Goal: Navigation & Orientation: Find specific page/section

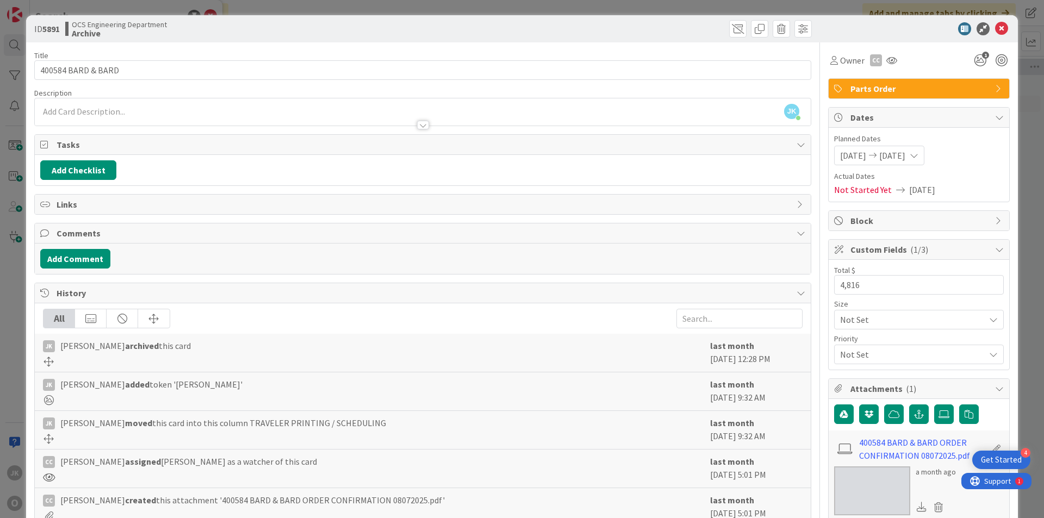
scroll to position [0, 943]
click at [996, 30] on icon at bounding box center [1001, 28] width 13 height 13
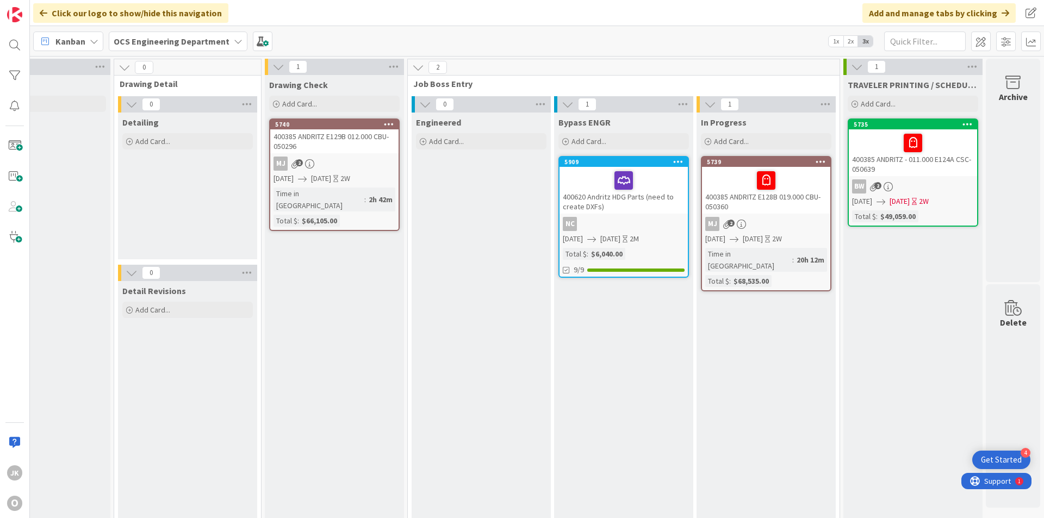
click at [651, 182] on div at bounding box center [624, 180] width 122 height 23
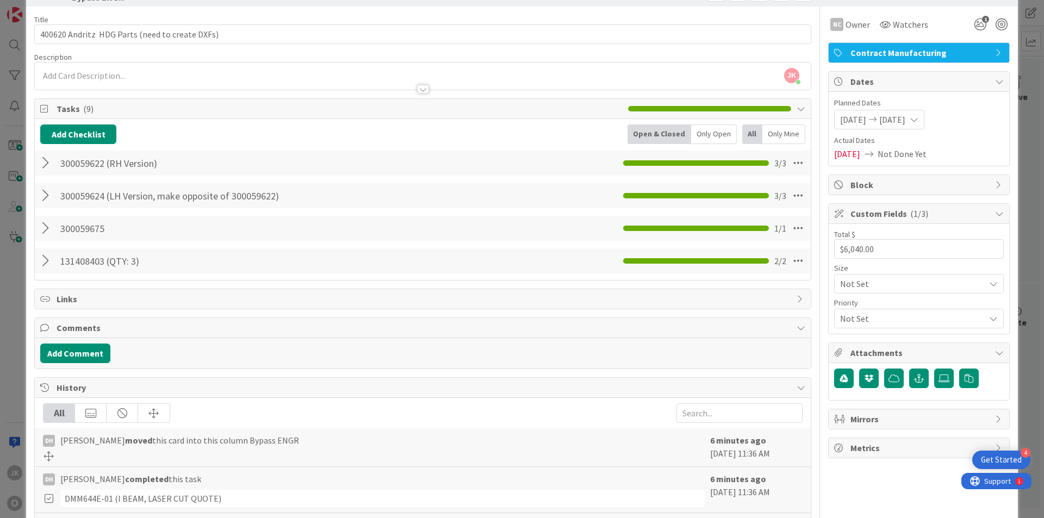
scroll to position [54, 0]
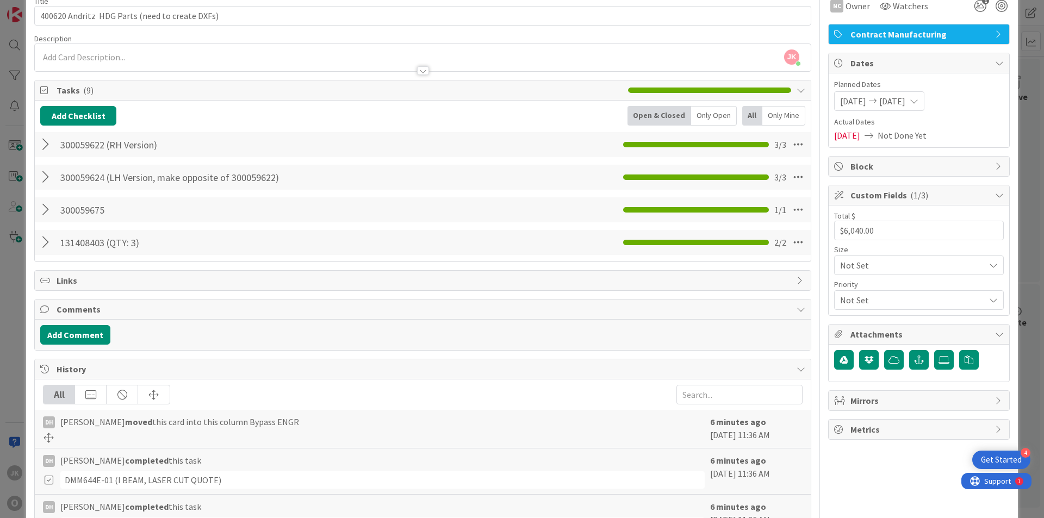
click at [43, 245] on div at bounding box center [47, 243] width 14 height 20
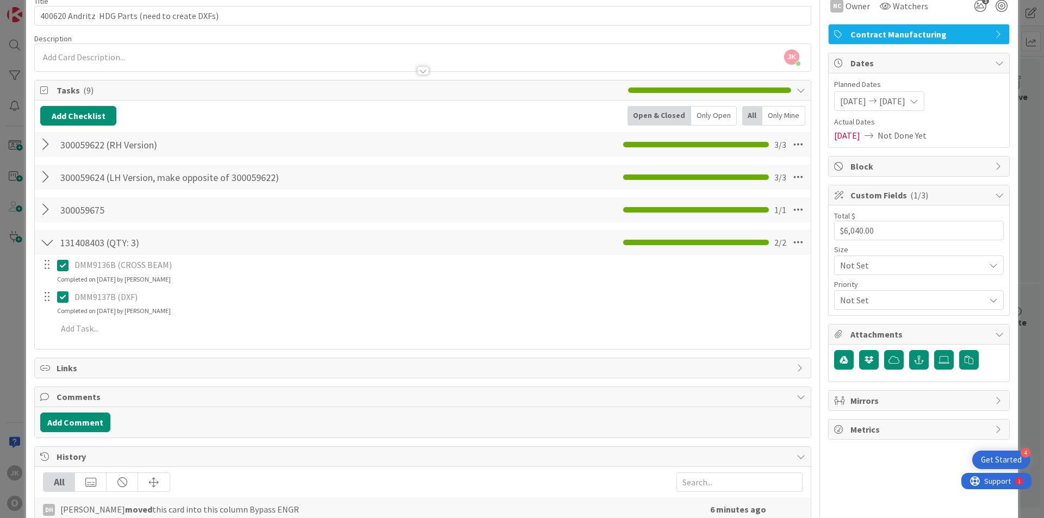
click at [43, 245] on div at bounding box center [47, 243] width 14 height 20
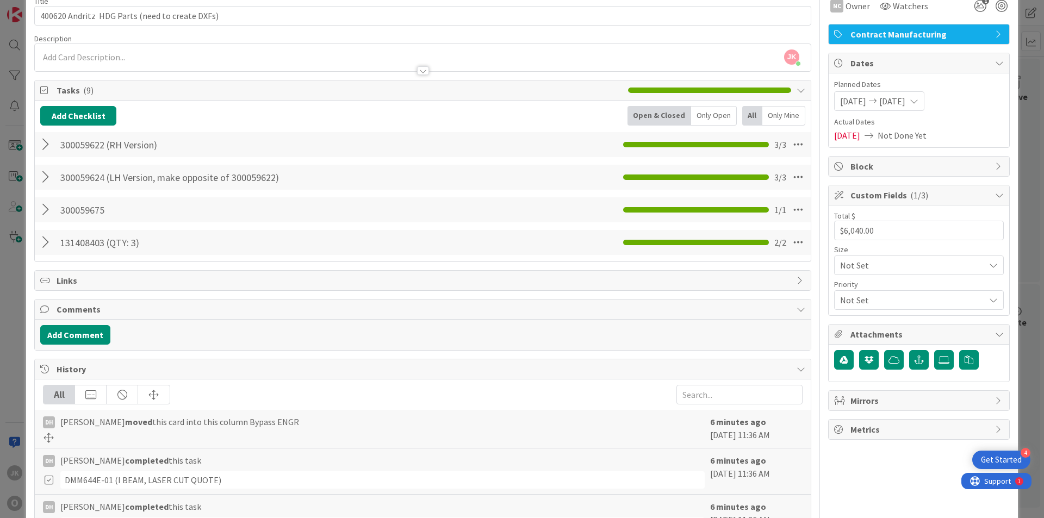
click at [42, 204] on div at bounding box center [47, 210] width 14 height 20
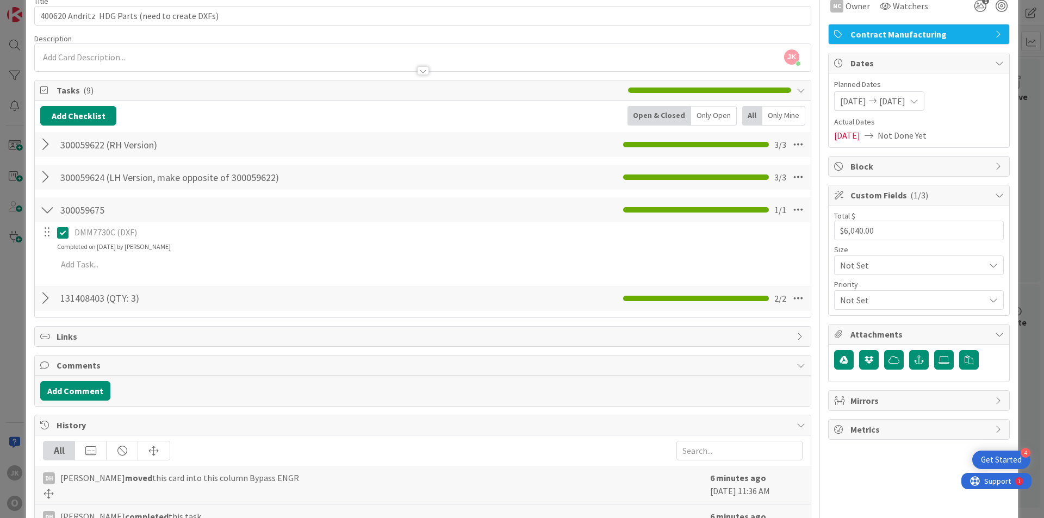
click at [42, 204] on div at bounding box center [47, 210] width 14 height 20
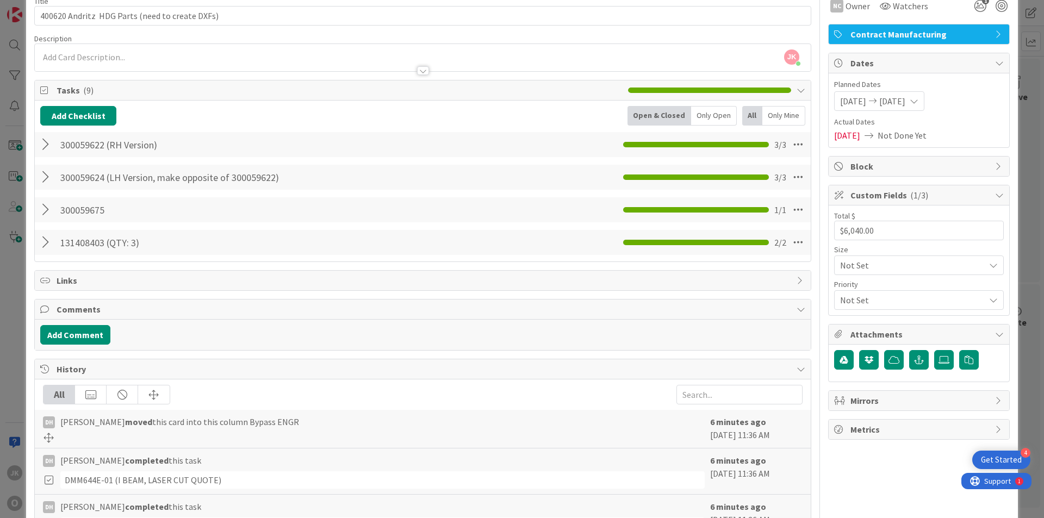
click at [42, 178] on div at bounding box center [47, 177] width 14 height 20
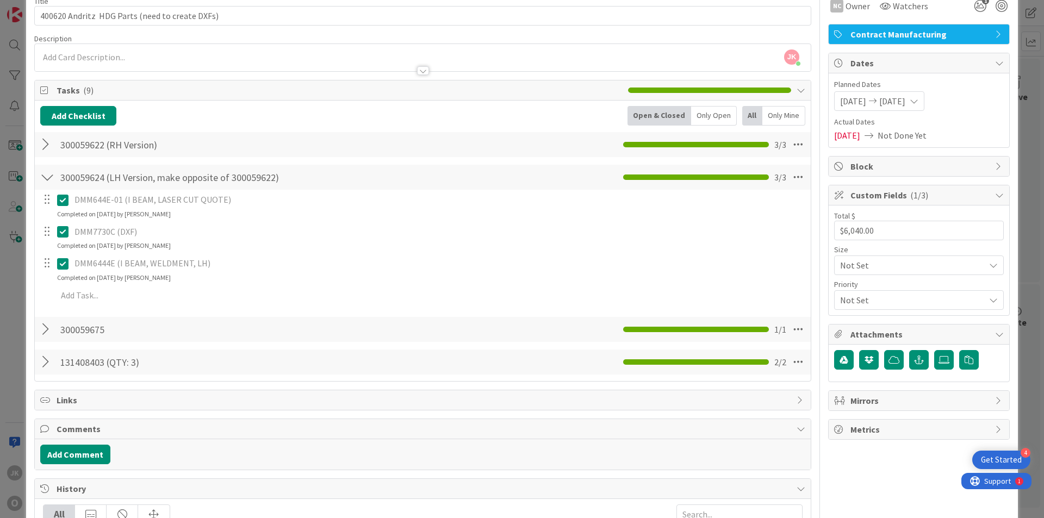
click at [42, 178] on div at bounding box center [47, 177] width 14 height 20
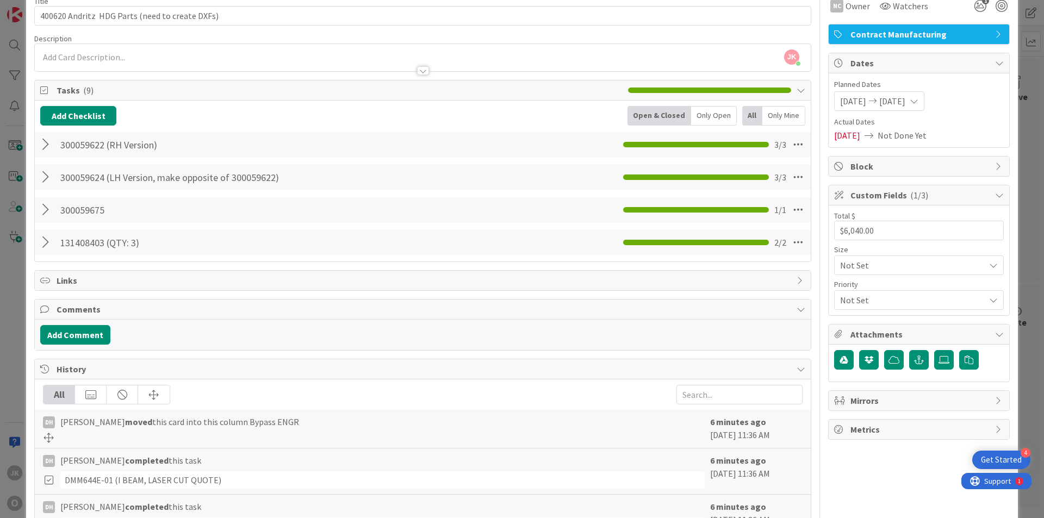
click at [43, 143] on div at bounding box center [47, 145] width 14 height 20
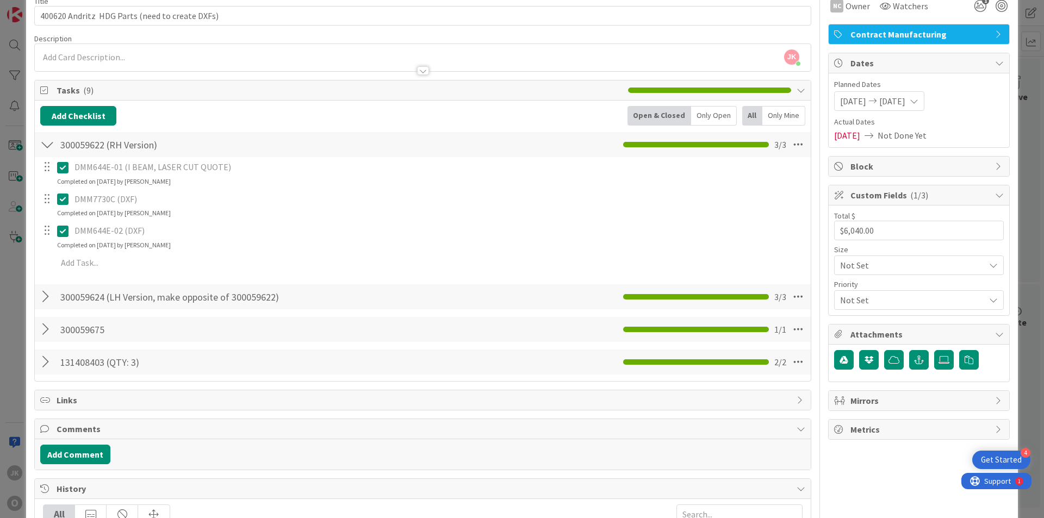
click at [43, 143] on div at bounding box center [47, 145] width 14 height 20
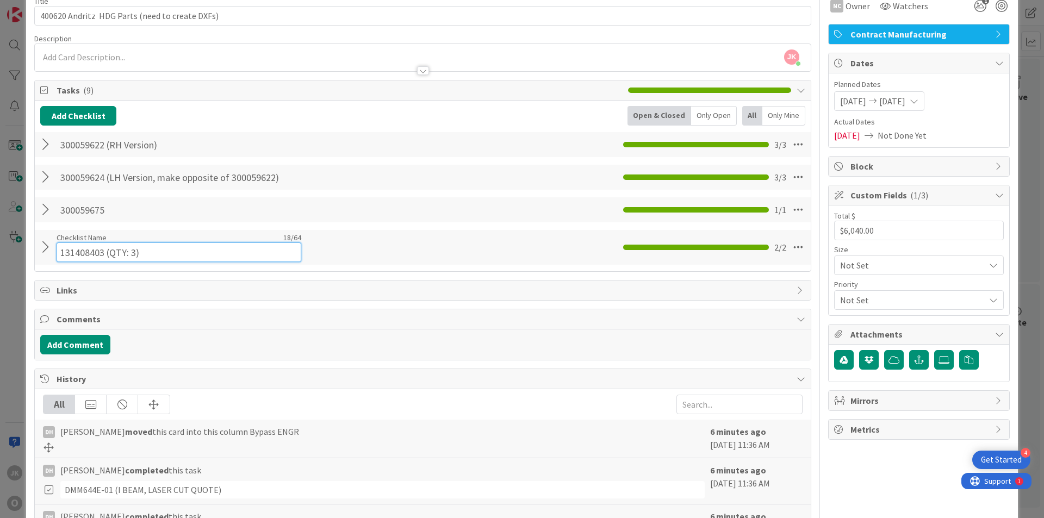
drag, startPoint x: 102, startPoint y: 243, endPoint x: 61, endPoint y: 245, distance: 40.9
click at [61, 245] on input "131408403 (QTY: 3)" at bounding box center [179, 253] width 245 height 20
drag, startPoint x: 102, startPoint y: 242, endPoint x: 61, endPoint y: 244, distance: 40.8
click at [61, 244] on input "131408403 (QTY: 3)" at bounding box center [179, 253] width 245 height 20
